Goal: Task Accomplishment & Management: Use online tool/utility

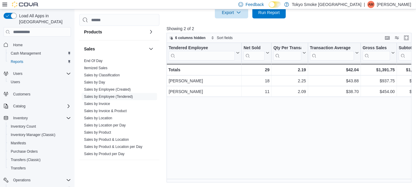
scroll to position [388, 0]
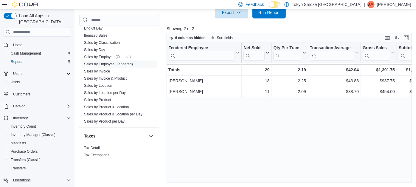
click at [67, 178] on icon "Complex example" at bounding box center [68, 180] width 5 height 5
click at [300, 178] on div "Tendered Employee Click to view column header actions Net Sold Click to view co…" at bounding box center [290, 112] width 247 height 139
click at [67, 116] on icon "Complex example" at bounding box center [68, 118] width 5 height 5
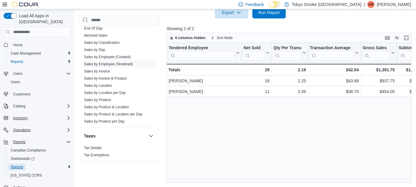
click at [20, 164] on span "Reports" at bounding box center [17, 166] width 13 height 5
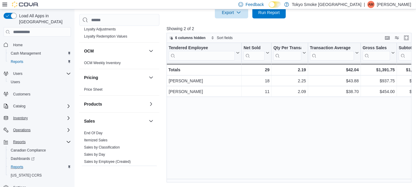
scroll to position [289, 0]
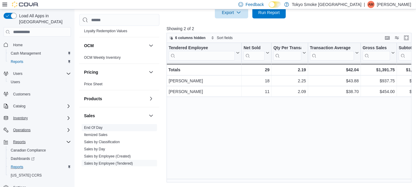
click at [106, 125] on span "End Of Day" at bounding box center [119, 127] width 75 height 7
click at [98, 127] on link "End Of Day" at bounding box center [93, 128] width 18 height 4
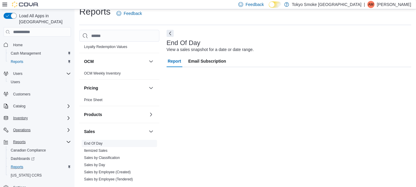
scroll to position [8, 0]
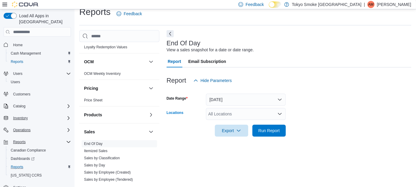
click at [255, 108] on div "All Locations" at bounding box center [246, 114] width 80 height 12
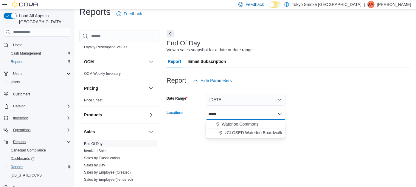
type input "*****"
click at [253, 121] on span "Waterloo Commons" at bounding box center [240, 124] width 37 height 6
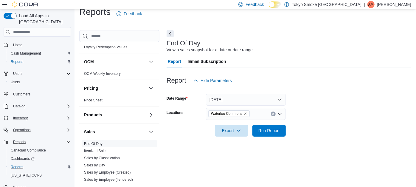
click at [359, 151] on div "End Of Day View a sales snapshot for a date or date range. Report Email Subscri…" at bounding box center [289, 106] width 245 height 152
click at [266, 130] on span "Run Report" at bounding box center [268, 130] width 21 height 6
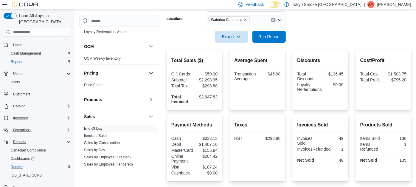
scroll to position [115, 0]
